Goal: Find specific page/section

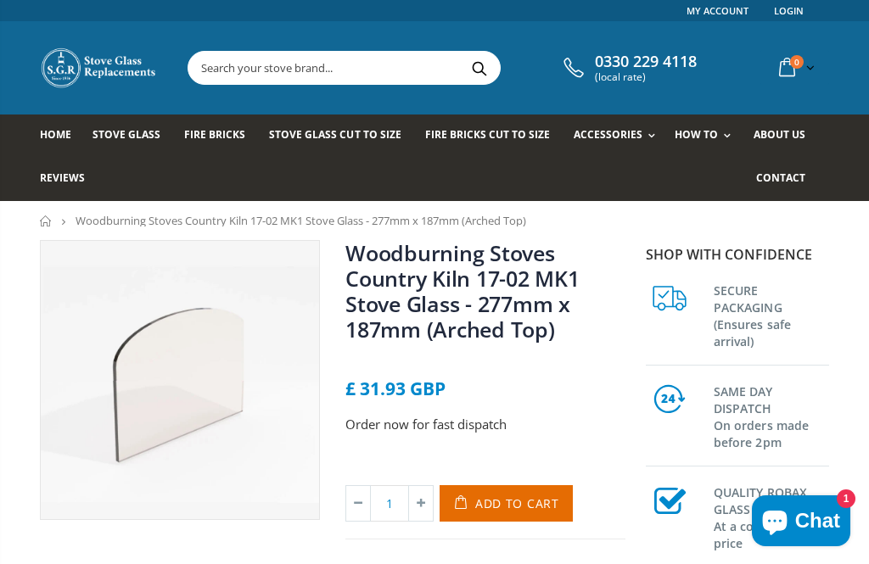
click at [417, 64] on input "text" at bounding box center [422, 68] width 468 height 32
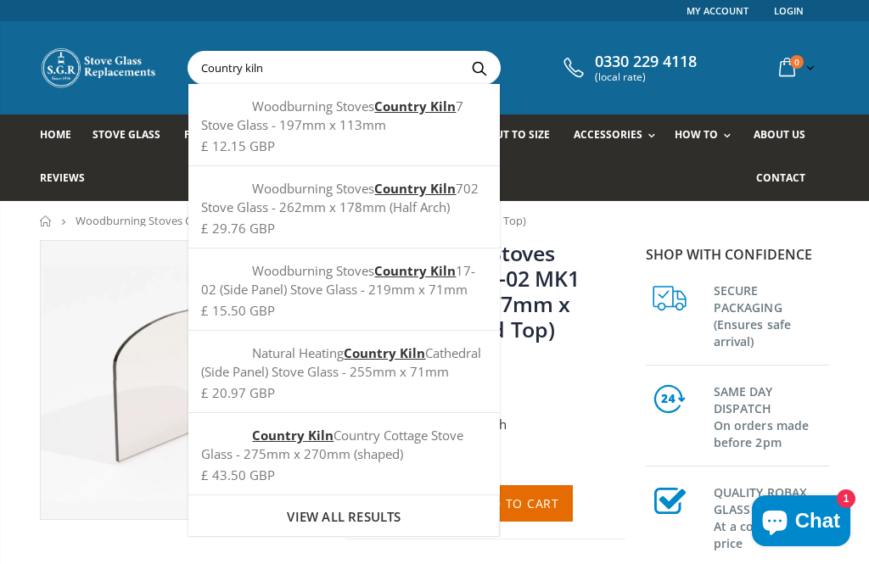
type input "Country kiln"
click at [473, 68] on button "Search" at bounding box center [479, 68] width 38 height 32
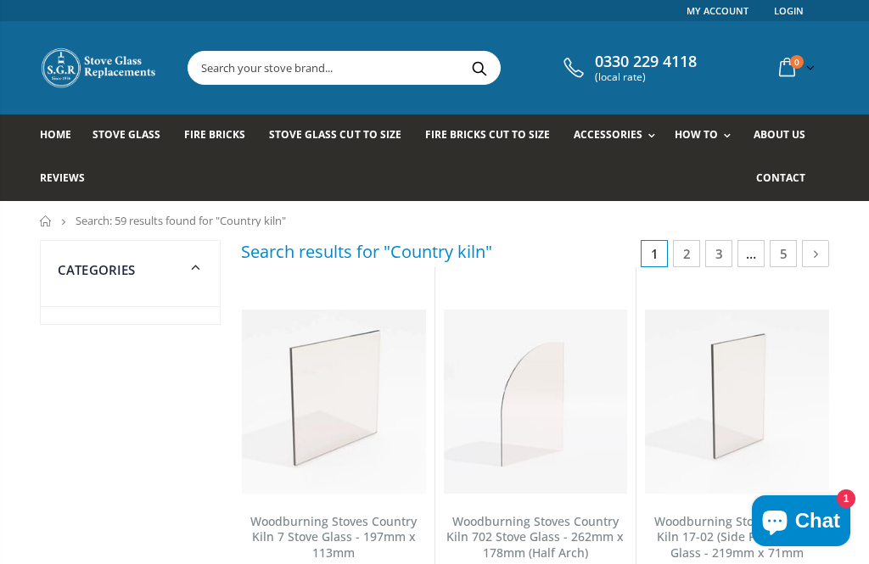
click at [407, 78] on input "text" at bounding box center [422, 68] width 468 height 32
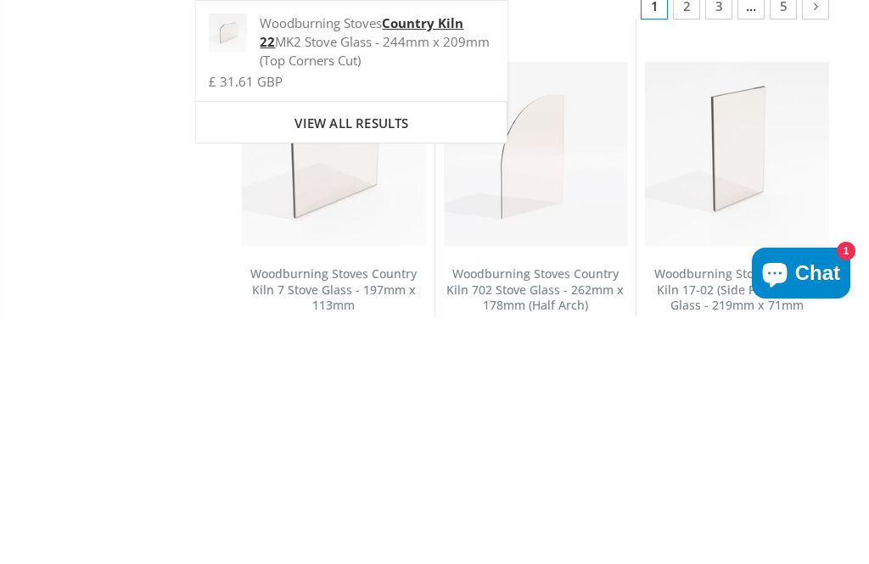
type input "Country kiln 22"
click at [428, 349] on div "View all results" at bounding box center [351, 370] width 311 height 42
